Goal: Transaction & Acquisition: Purchase product/service

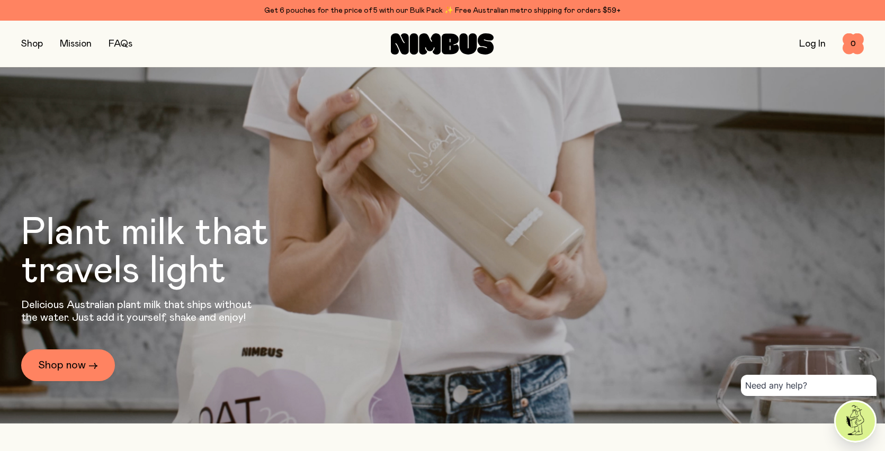
scroll to position [49, 0]
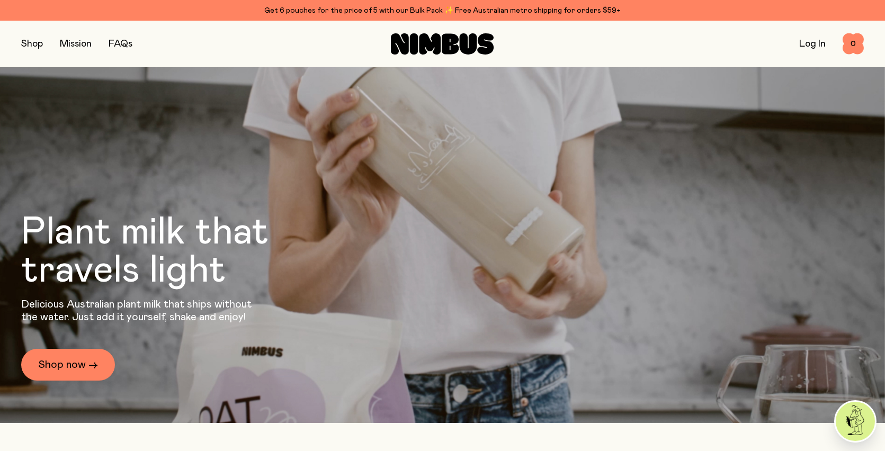
click at [39, 42] on button "button" at bounding box center [32, 44] width 22 height 15
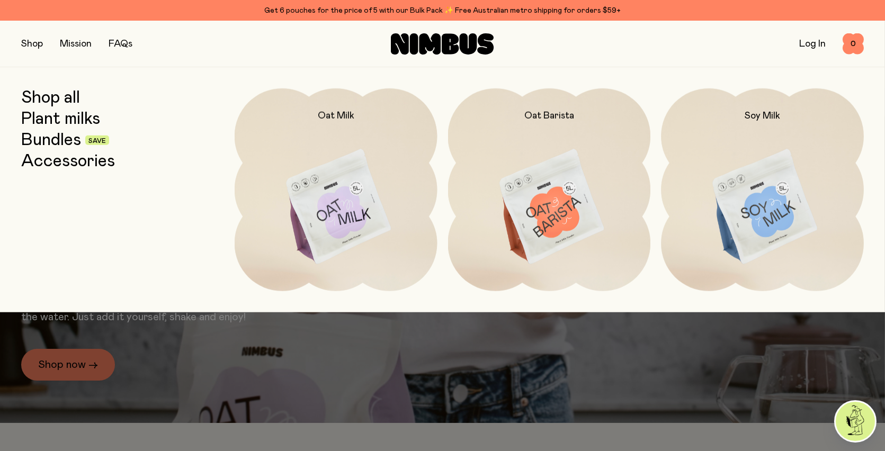
click at [56, 137] on link "Bundles" at bounding box center [51, 140] width 60 height 19
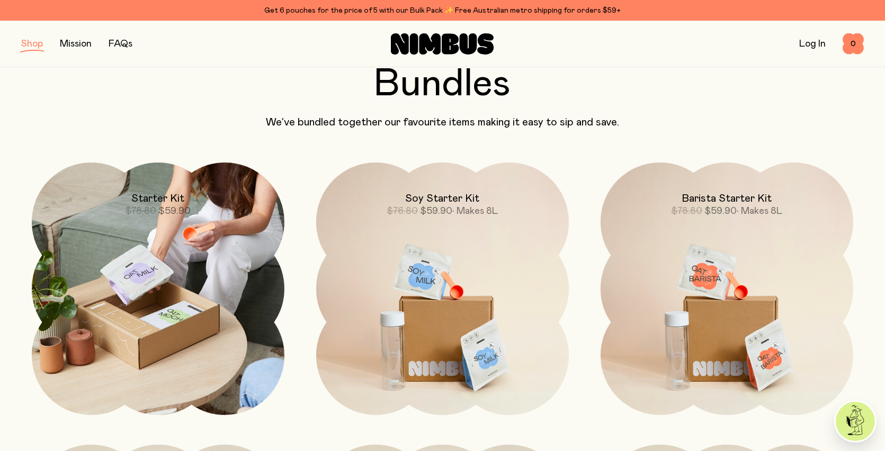
scroll to position [66, 0]
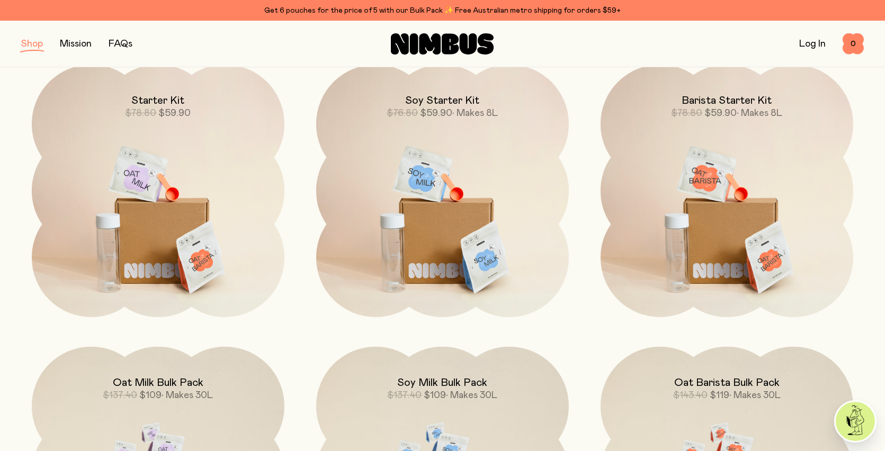
click at [18, 221] on section "Bundles We’ve bundled together our favourite items making it easy to sip and sa…" at bounding box center [442, 424] width 885 height 915
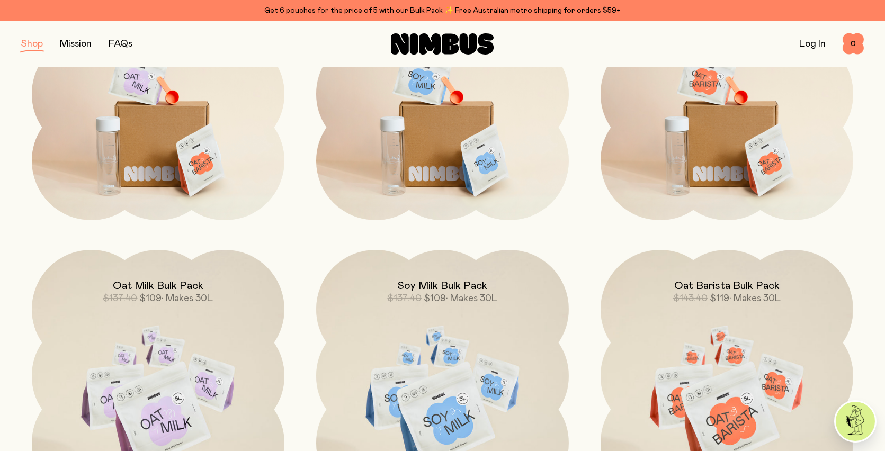
scroll to position [0, 0]
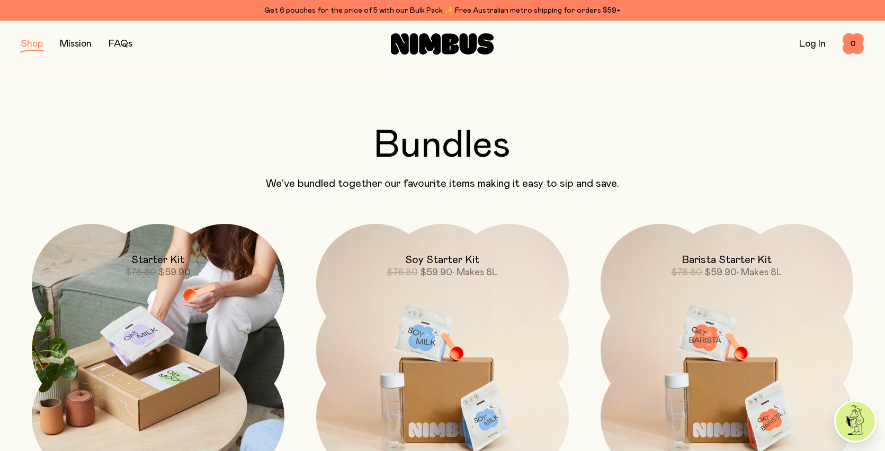
click at [157, 345] on img at bounding box center [158, 350] width 253 height 253
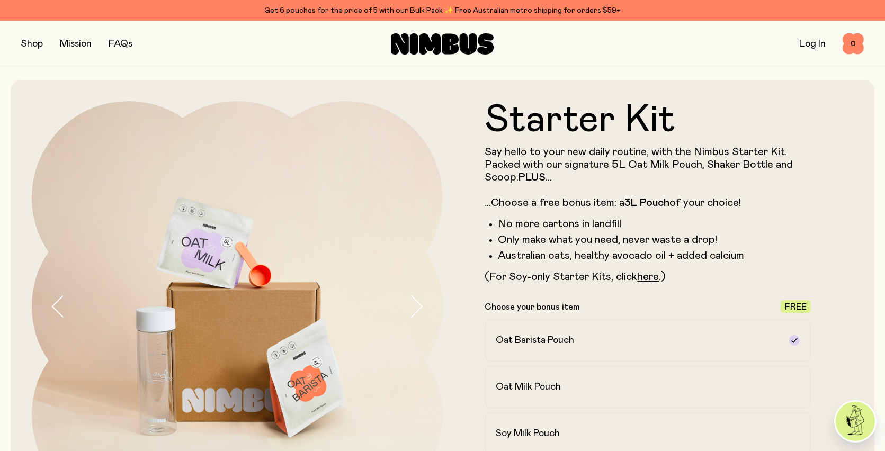
click at [18, 278] on div "Starter Kit Say hello to your new daily routine, with the Nimbus Starter Kit. P…" at bounding box center [443, 332] width 864 height 504
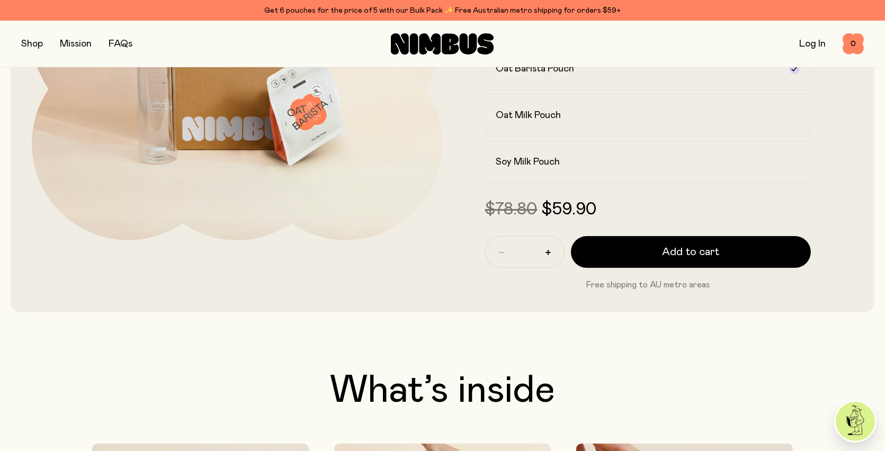
click at [18, 278] on div "Starter Kit Say hello to your new daily routine, with the Nimbus Starter Kit. P…" at bounding box center [443, 60] width 864 height 504
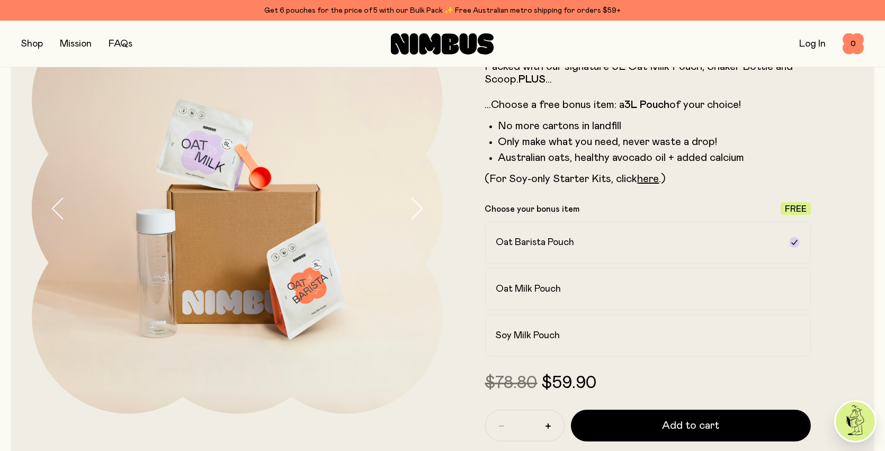
click at [18, 278] on div "Starter Kit Say hello to your new daily routine, with the Nimbus Starter Kit. P…" at bounding box center [443, 234] width 864 height 504
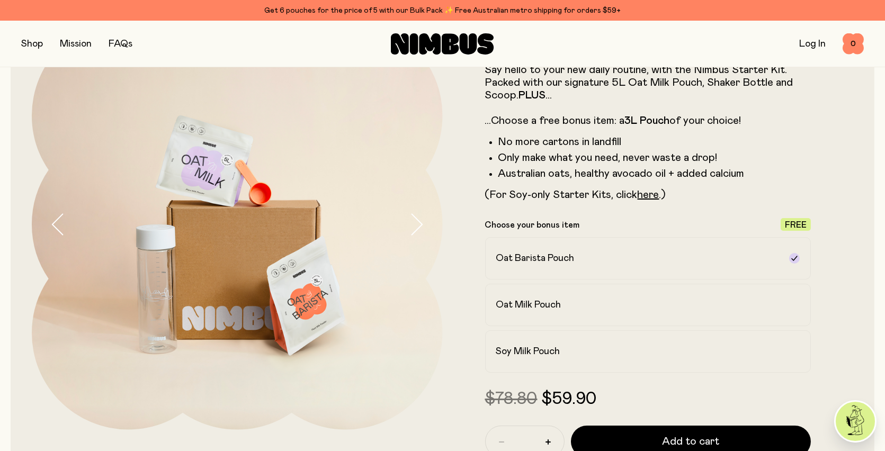
click at [18, 278] on div "Starter Kit Say hello to your new daily routine, with the Nimbus Starter Kit. P…" at bounding box center [443, 250] width 864 height 504
click at [21, 234] on div "Starter Kit Say hello to your new daily routine, with the Nimbus Starter Kit. P…" at bounding box center [443, 250] width 864 height 504
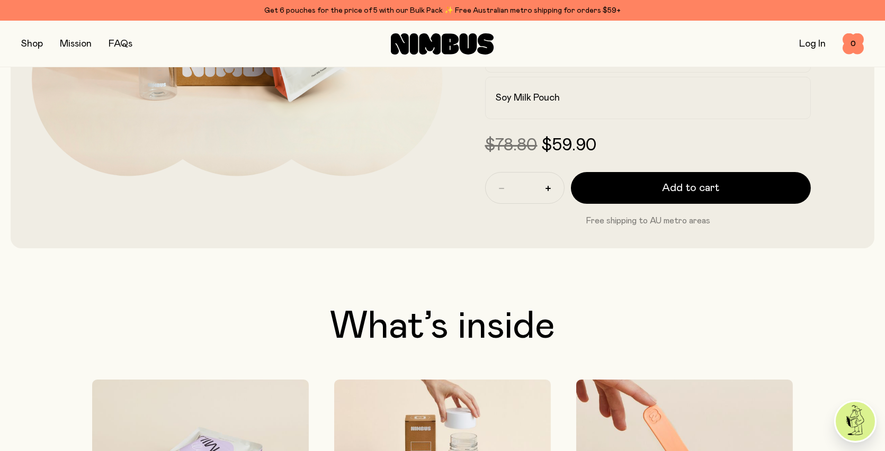
scroll to position [338, 0]
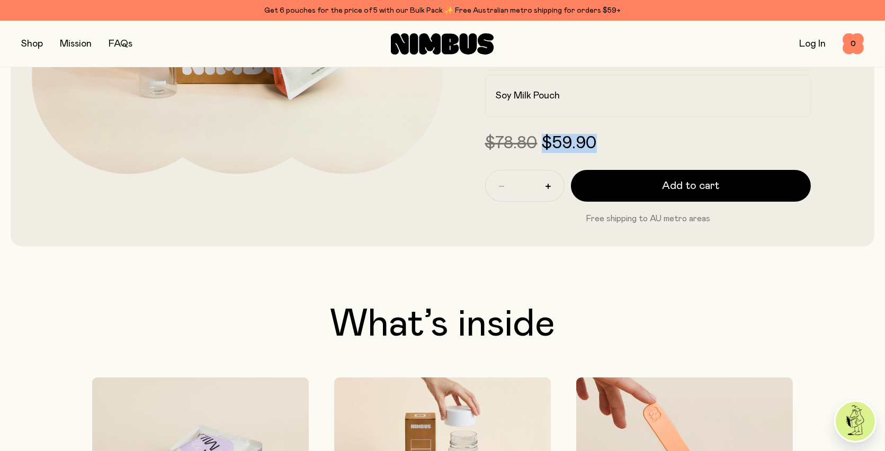
drag, startPoint x: 545, startPoint y: 137, endPoint x: 597, endPoint y: 137, distance: 52.4
click at [597, 137] on span "$59.90" at bounding box center [569, 143] width 55 height 17
click at [597, 138] on span "$59.90" at bounding box center [569, 143] width 55 height 17
click at [593, 140] on span "$59.90" at bounding box center [569, 143] width 55 height 17
drag, startPoint x: 597, startPoint y: 141, endPoint x: 549, endPoint y: 144, distance: 48.8
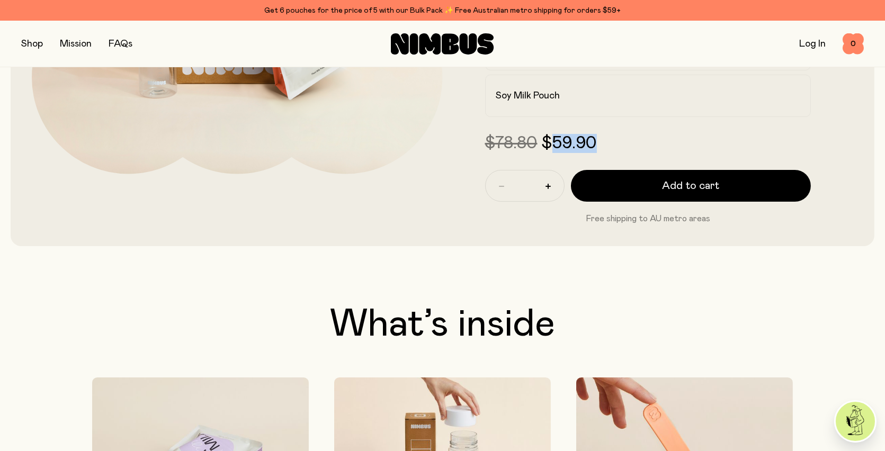
click at [549, 144] on span "$59.90" at bounding box center [569, 143] width 55 height 17
click at [50, 318] on h2 "What’s inside" at bounding box center [442, 325] width 843 height 38
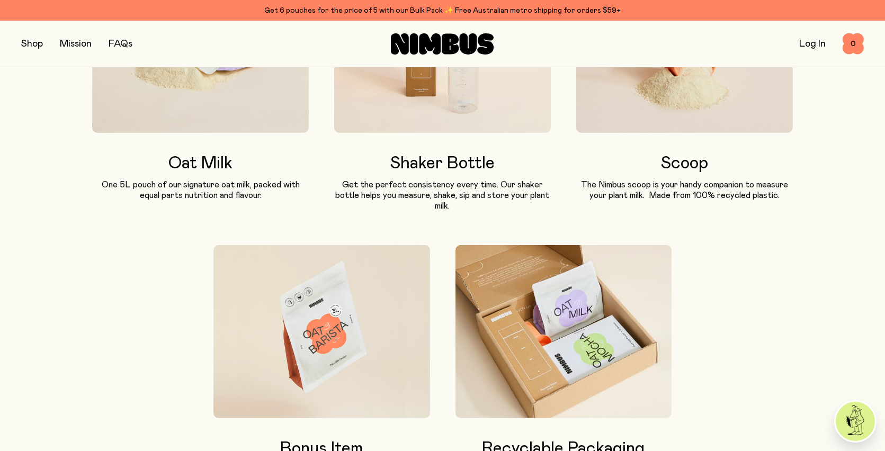
scroll to position [824, 0]
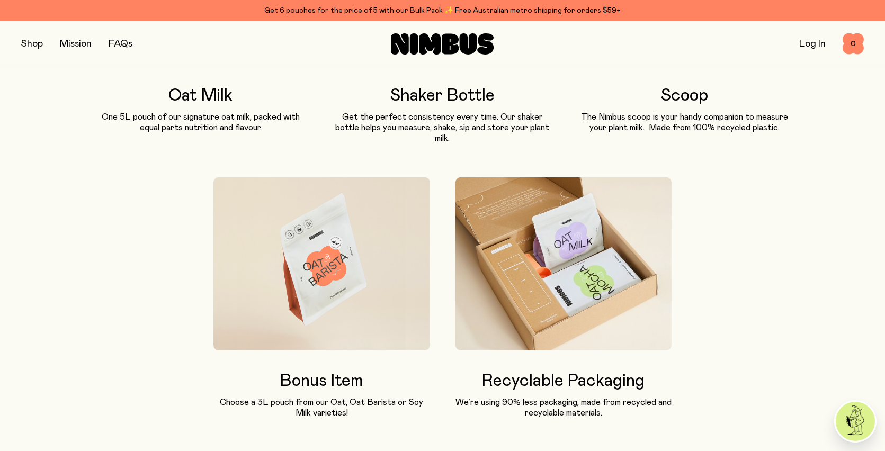
click at [56, 312] on div "What’s inside Oat Milk One 5L pouch of our signature oat milk, packed with equa…" at bounding box center [442, 119] width 843 height 599
click at [50, 304] on div "What’s inside Oat Milk One 5L pouch of our signature oat milk, packed with equa…" at bounding box center [442, 119] width 843 height 599
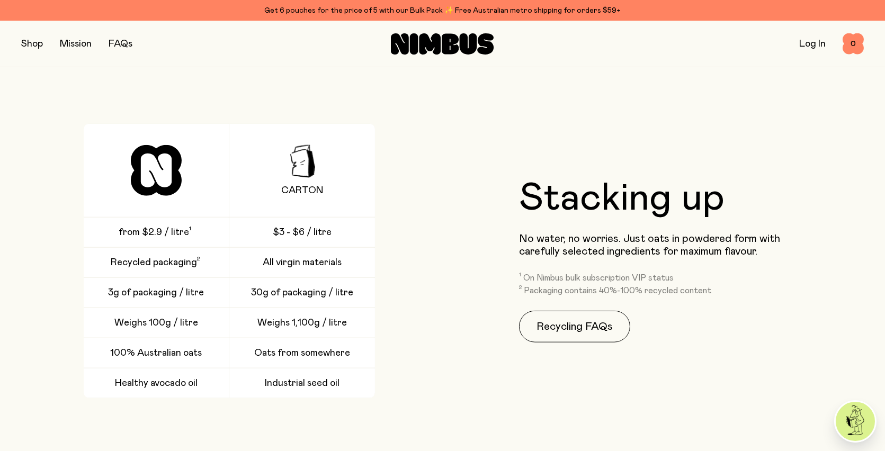
click at [40, 299] on div "Carton from $2.9 / litre $3 - $6 / litre Recycled packaging All virgin material…" at bounding box center [229, 261] width 416 height 274
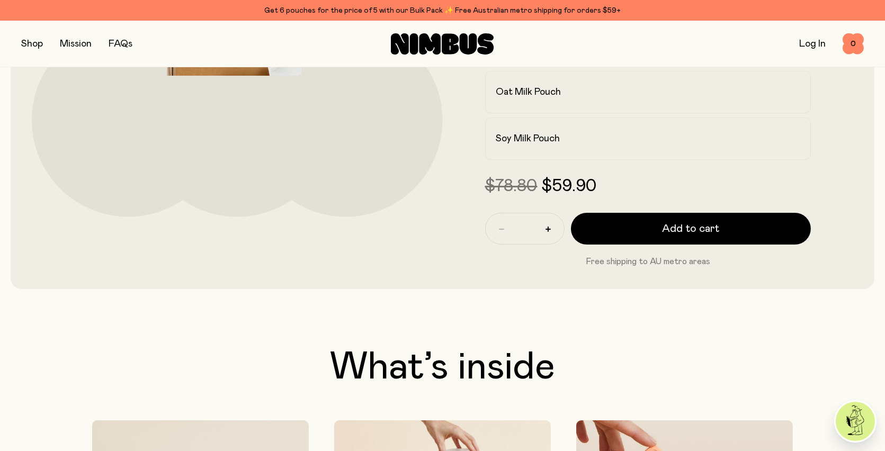
scroll to position [0, 0]
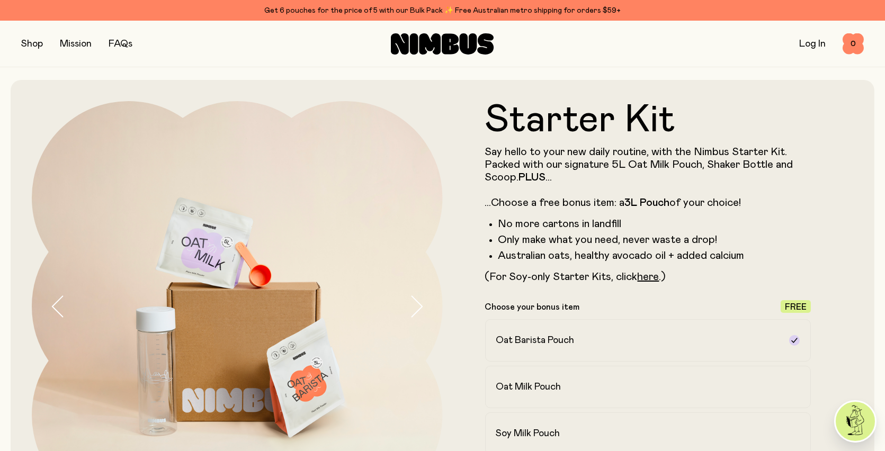
click at [26, 292] on div "Starter Kit Say hello to your new daily routine, with the Nimbus Starter Kit. P…" at bounding box center [443, 332] width 864 height 504
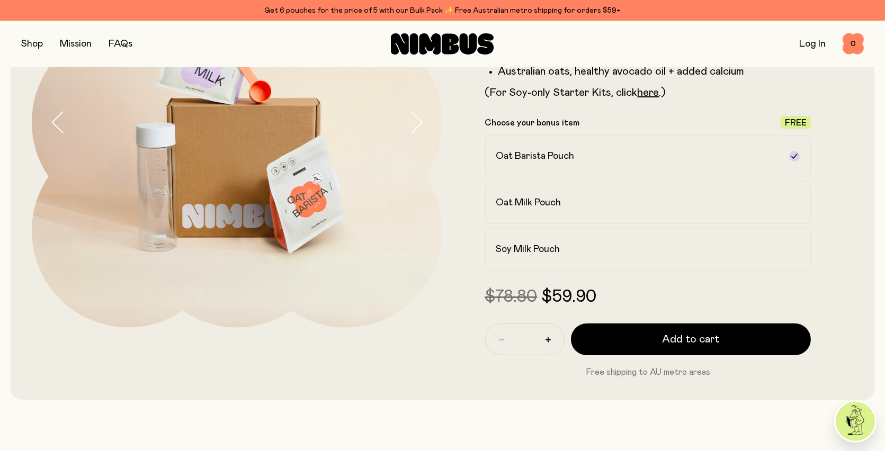
scroll to position [184, 0]
